Goal: Task Accomplishment & Management: Use online tool/utility

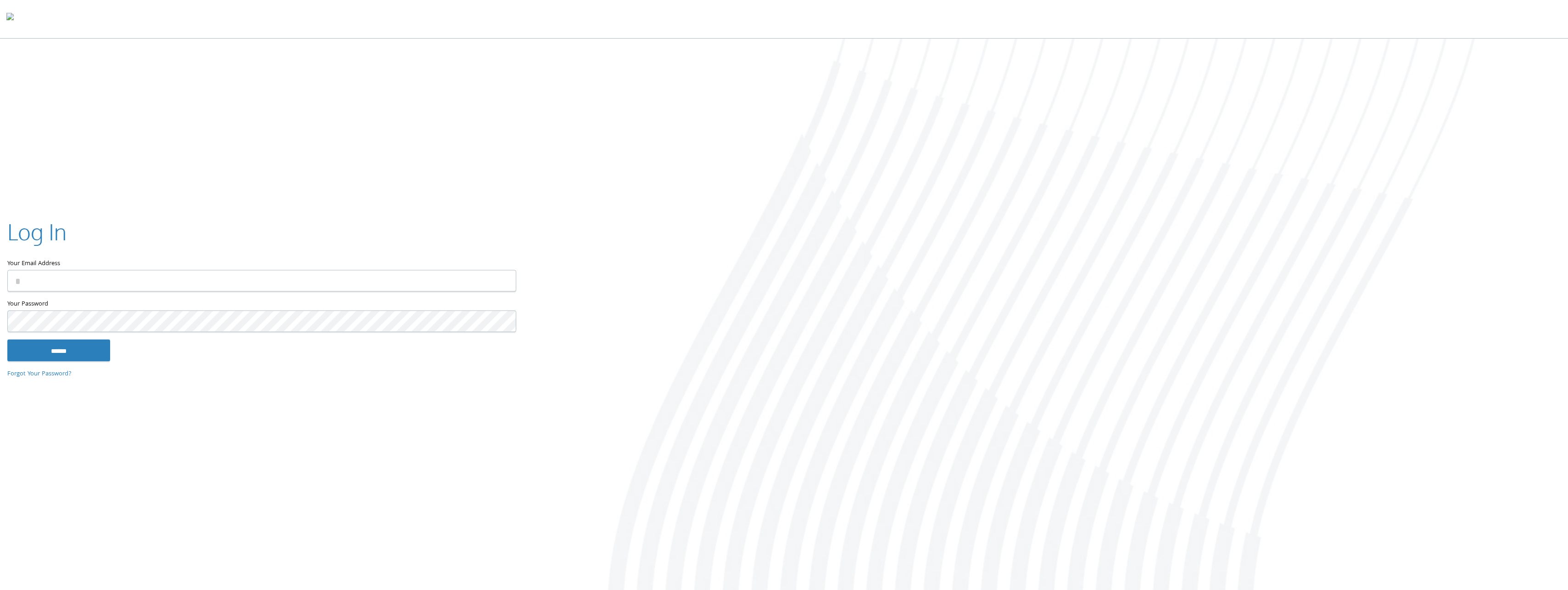
click at [383, 282] on input "Your Email Address" at bounding box center [262, 281] width 509 height 21
type input "**********"
click at [57, 358] on input "******" at bounding box center [59, 350] width 103 height 22
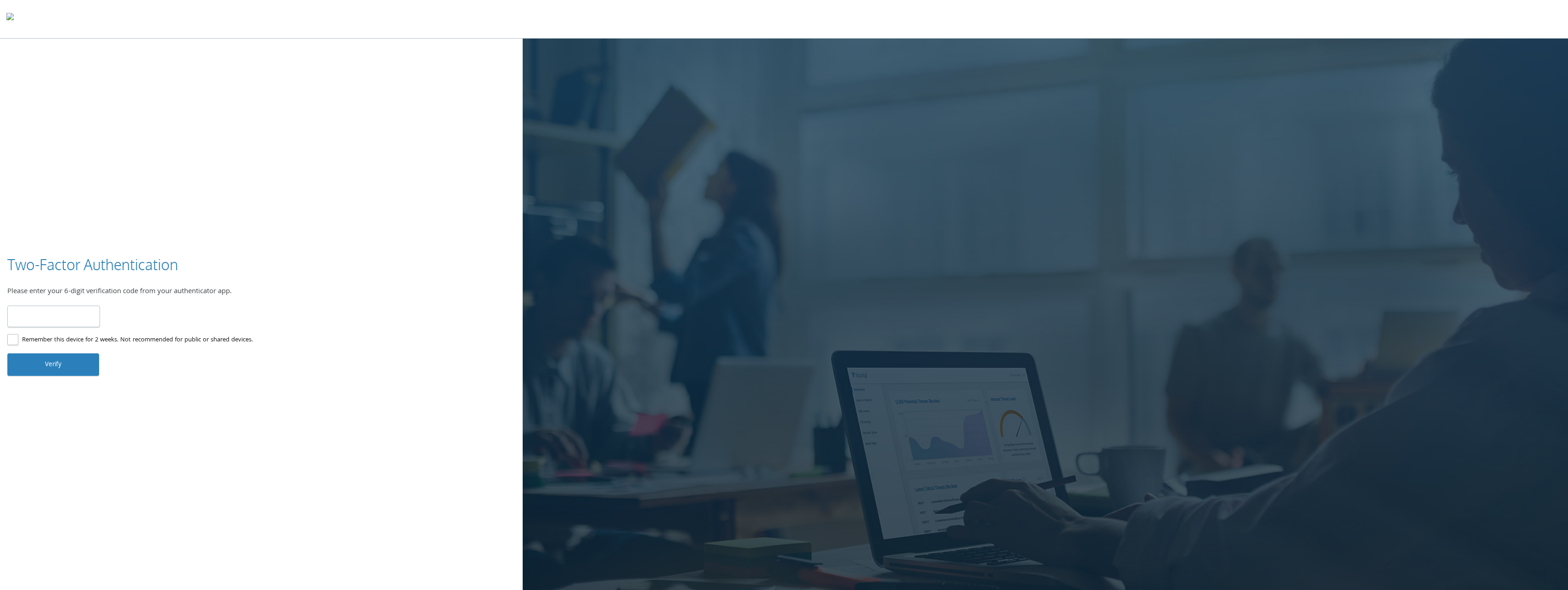
type input "******"
